Goal: Task Accomplishment & Management: Use online tool/utility

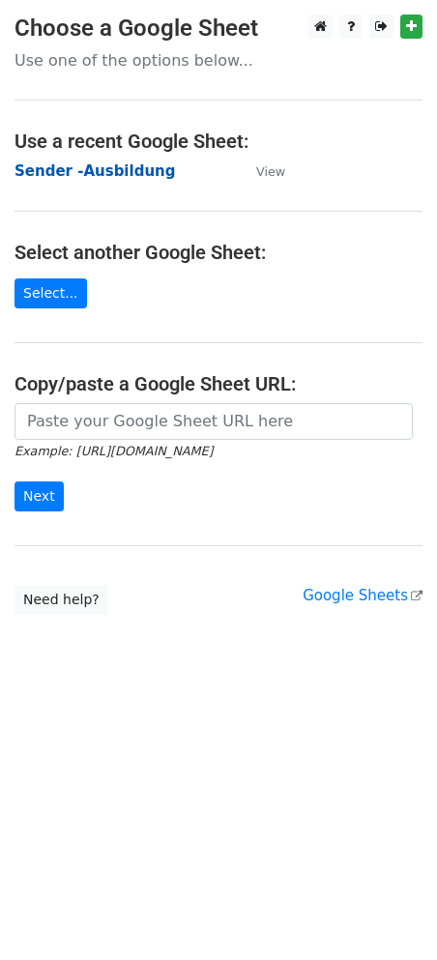
click at [113, 168] on strong "Sender -Ausbildung" at bounding box center [95, 170] width 160 height 17
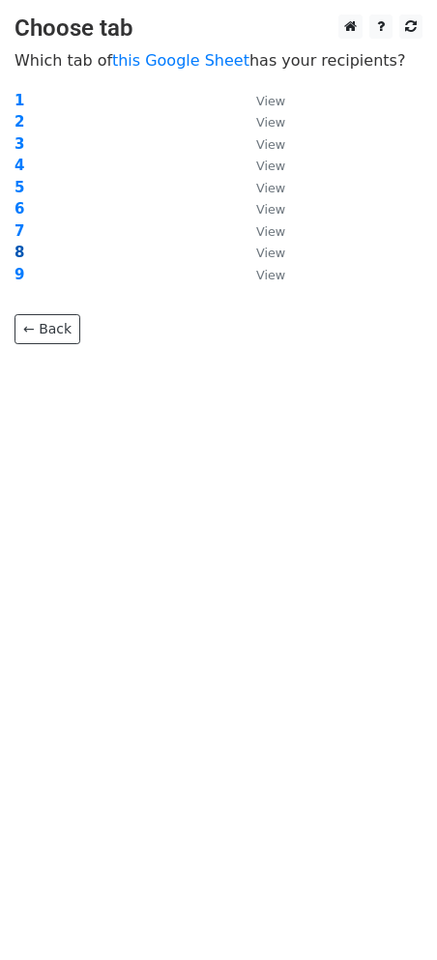
click at [19, 253] on strong "8" at bounding box center [20, 252] width 10 height 17
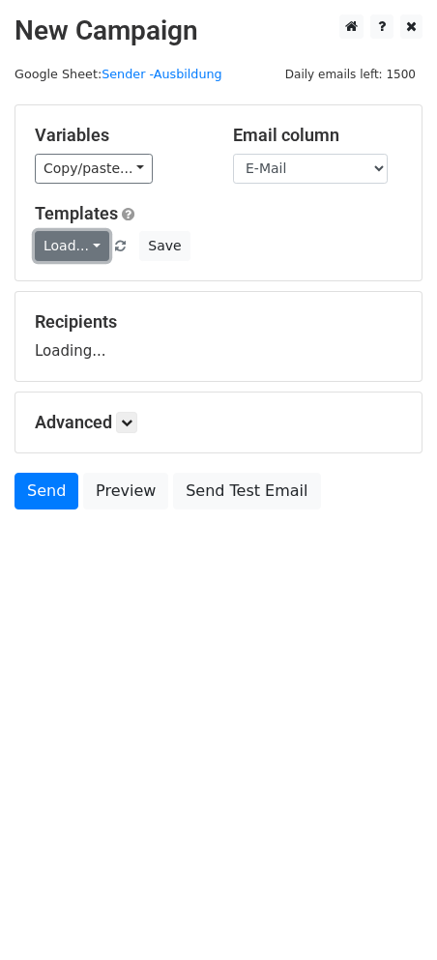
click at [76, 240] on link "Load..." at bounding box center [72, 246] width 74 height 30
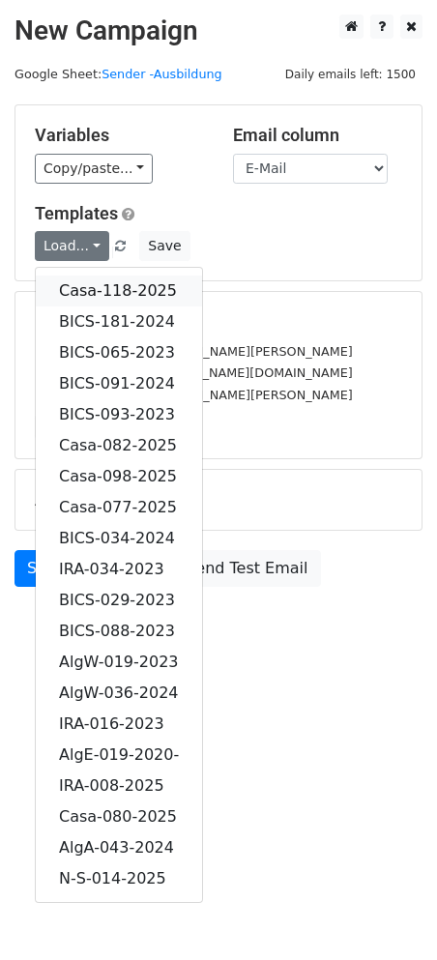
click at [131, 292] on link "Casa-118-2025" at bounding box center [119, 291] width 166 height 31
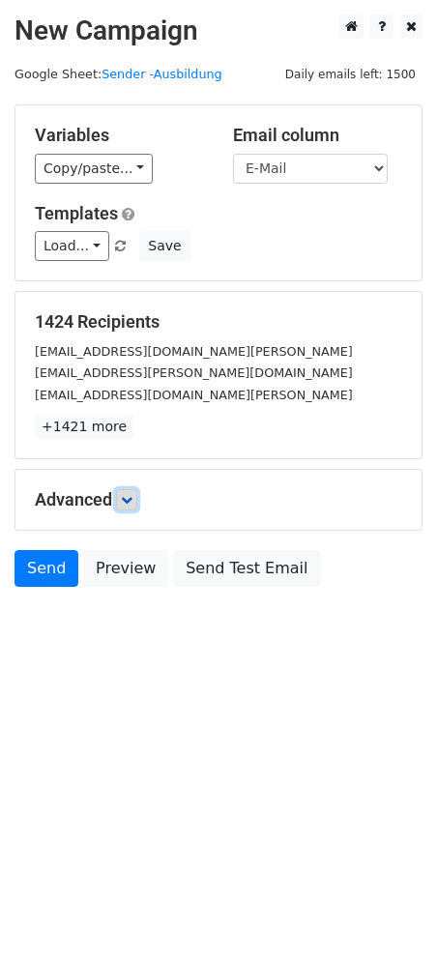
click at [132, 498] on icon at bounding box center [127, 500] width 12 height 12
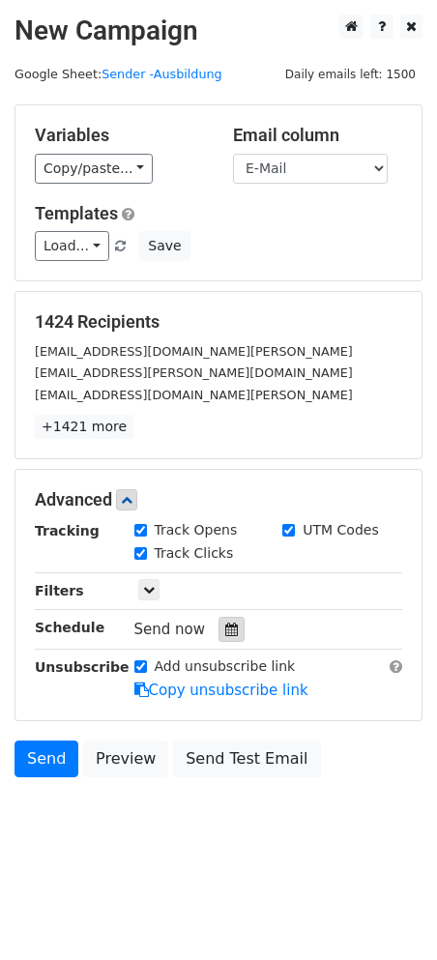
click at [225, 625] on icon at bounding box center [231, 630] width 13 height 14
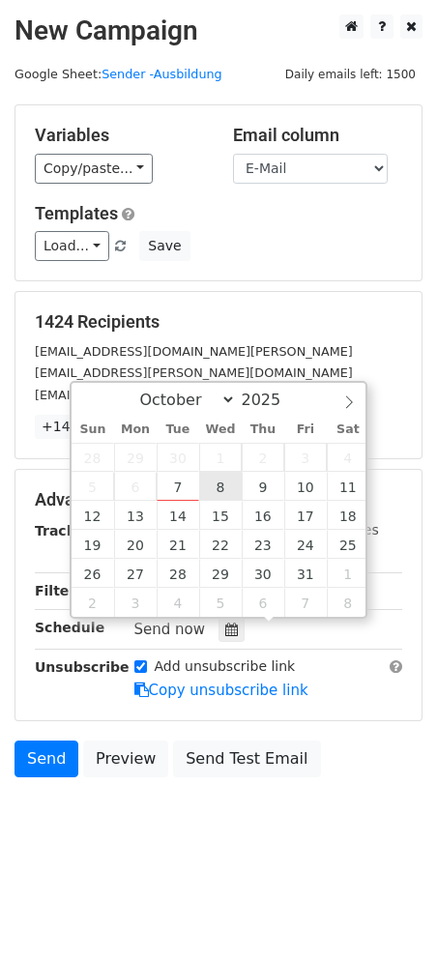
type input "2025-10-08 12:00"
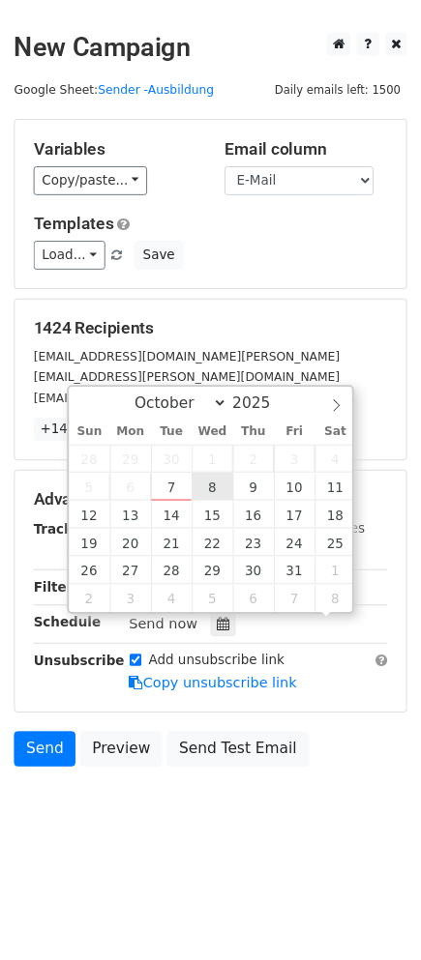
scroll to position [1, 0]
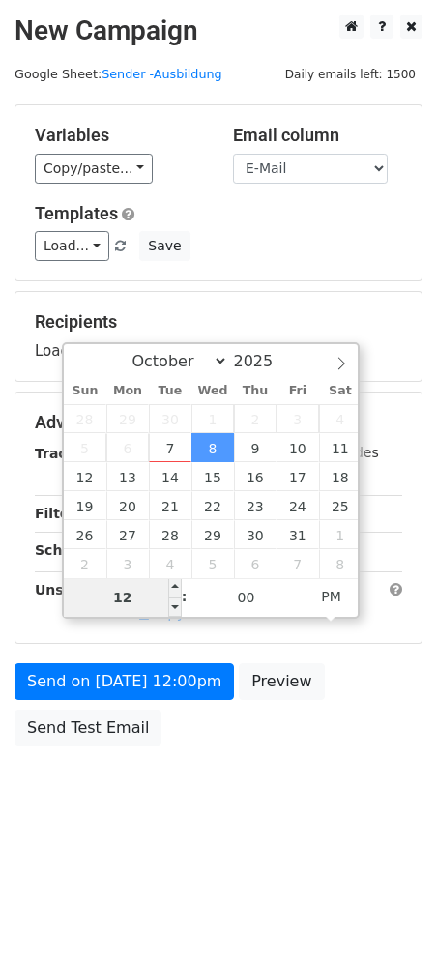
click at [145, 594] on input "12" at bounding box center [123, 597] width 118 height 39
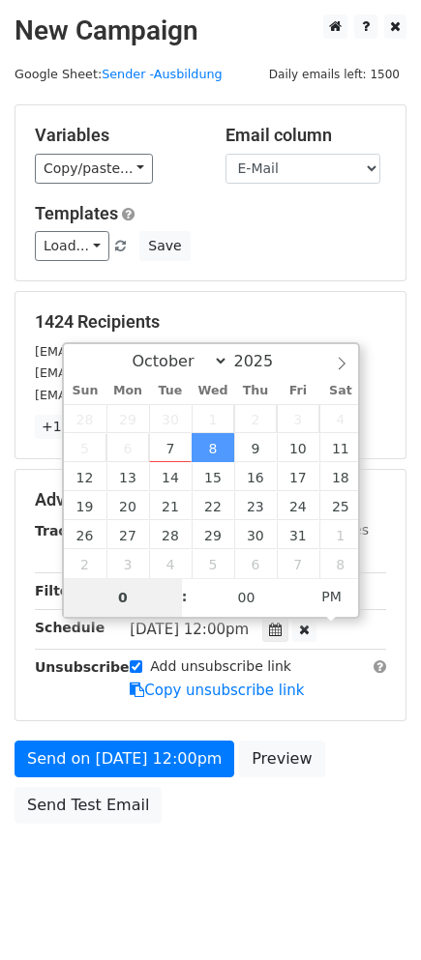
type input "08"
type input "2025-10-08 08:00"
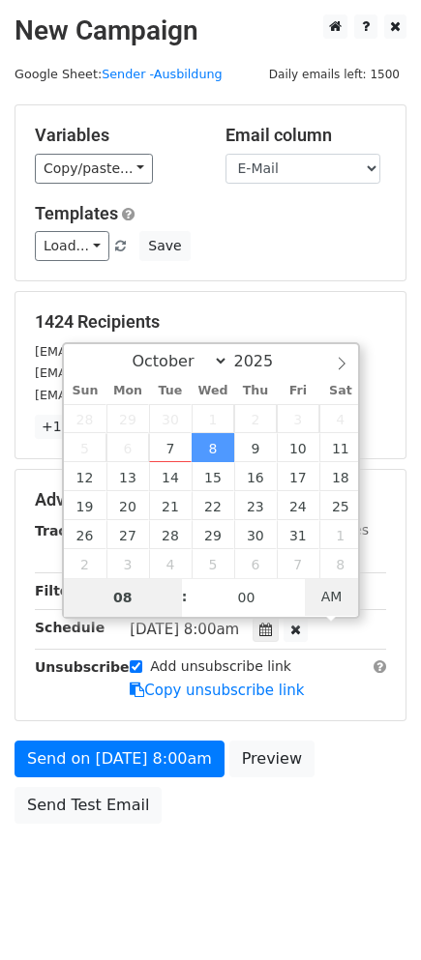
click at [335, 593] on span "AM" at bounding box center [331, 596] width 53 height 39
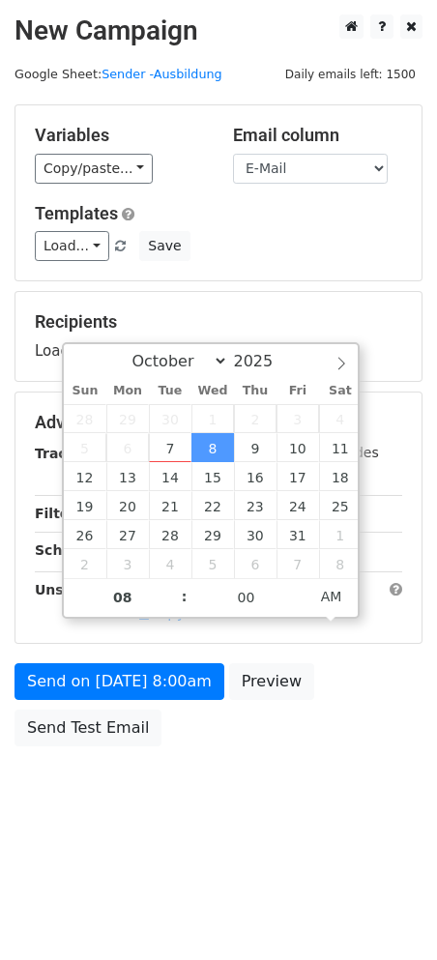
click at [276, 856] on html "New Campaign Daily emails left: 1500 Google Sheet: Sender -Ausbildung Variables…" at bounding box center [218, 480] width 437 height 960
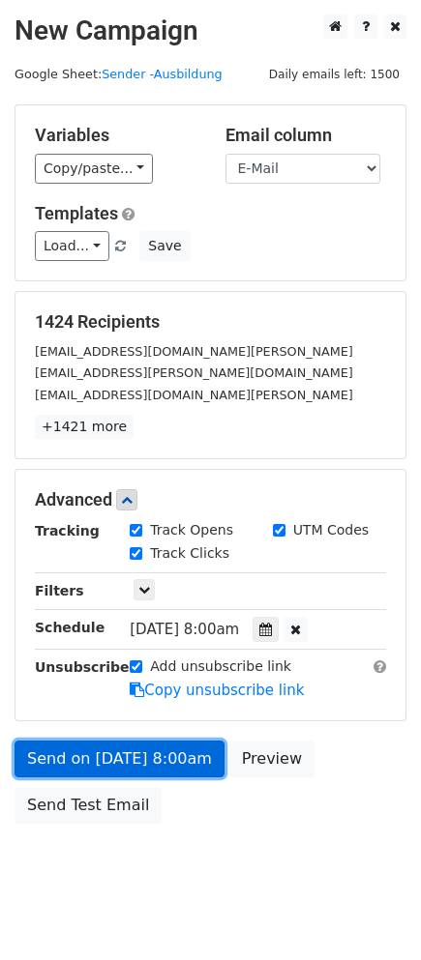
click at [127, 752] on link "Send on Oct 8 at 8:00am" at bounding box center [120, 758] width 210 height 37
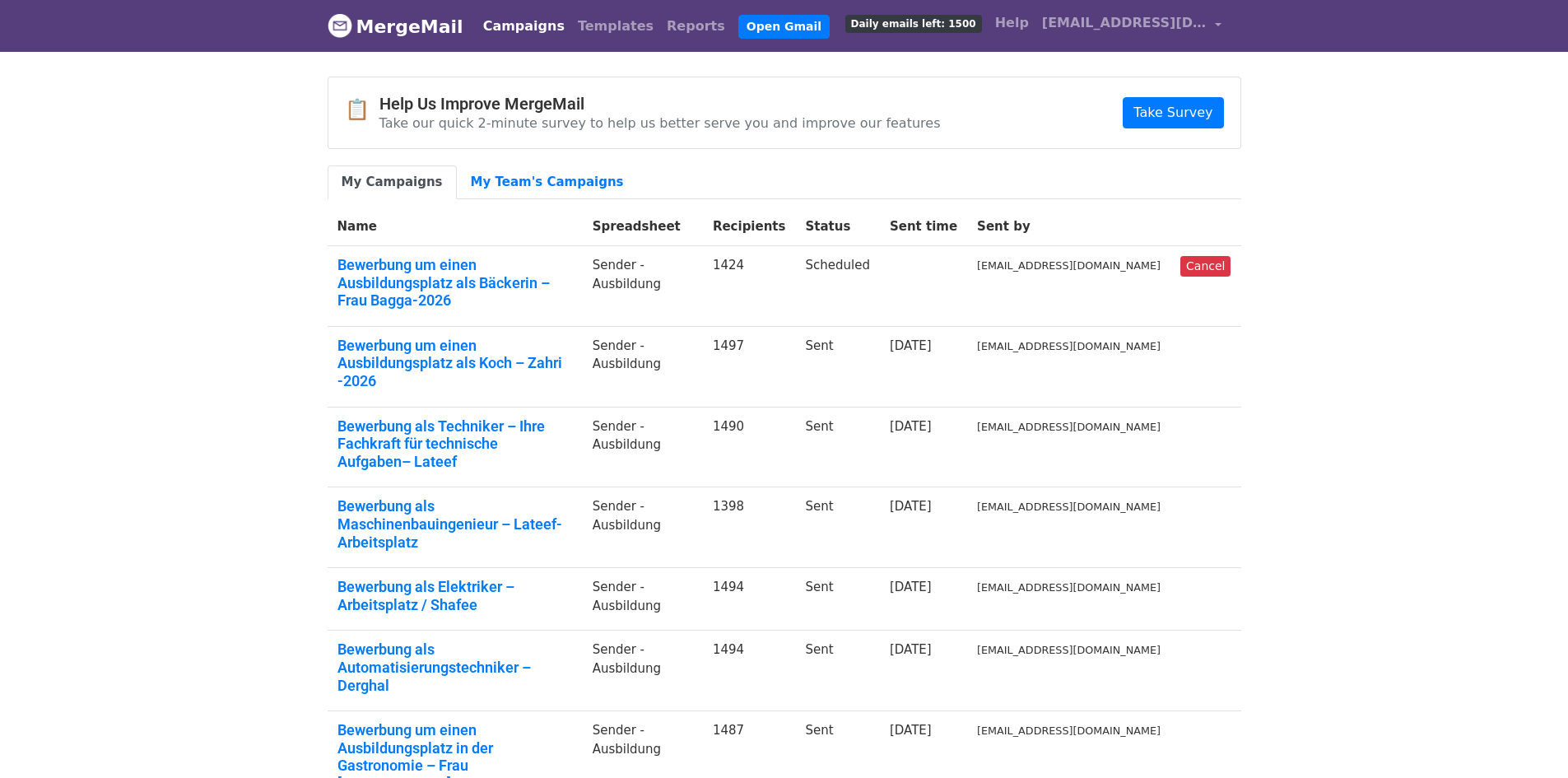
click at [164, 185] on body "MergeMail Campaigns Templates Reports Open Gmail Daily emails left: 1500 Help […" at bounding box center [784, 580] width 1568 height 1159
click at [165, 285] on body "MergeMail Campaigns Templates Reports Open Gmail Daily emails left: 1500 Help i…" at bounding box center [784, 580] width 1568 height 1159
click at [197, 392] on body "MergeMail Campaigns Templates Reports Open Gmail Daily emails left: 1500 Help […" at bounding box center [784, 580] width 1568 height 1159
drag, startPoint x: 210, startPoint y: 271, endPoint x: 287, endPoint y: 2, distance: 279.8
click at [216, 254] on body "MergeMail Campaigns Templates Reports Open Gmail Daily emails left: 1500 Help […" at bounding box center [784, 580] width 1568 height 1159
